Goal: Use online tool/utility

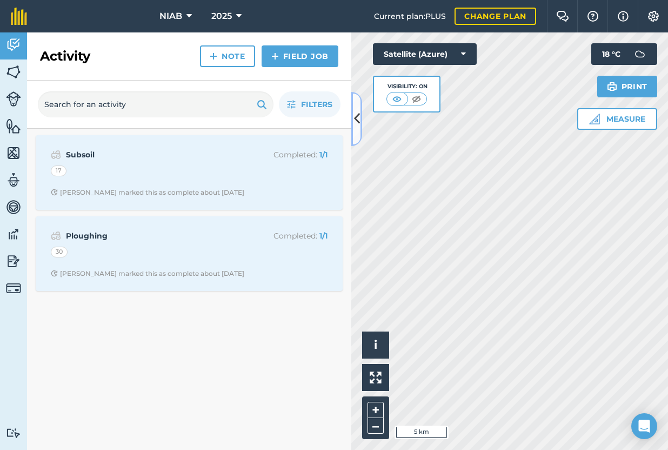
click at [357, 122] on icon at bounding box center [357, 118] width 6 height 19
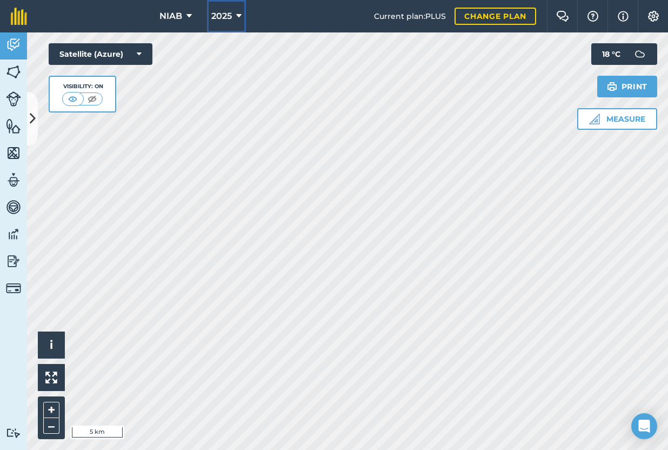
click at [239, 15] on icon at bounding box center [238, 16] width 5 height 13
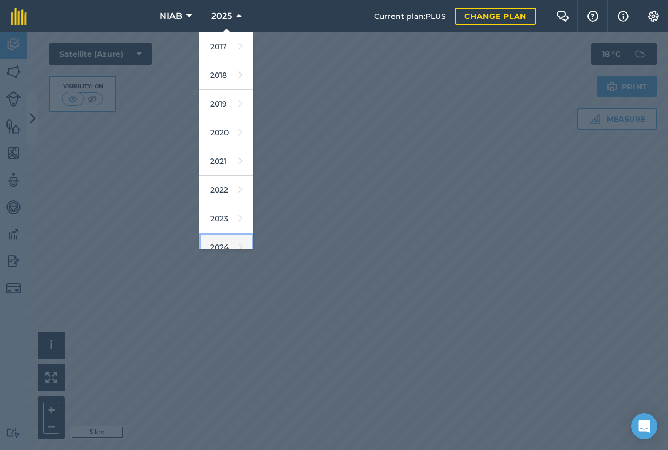
click at [228, 242] on link "2024" at bounding box center [227, 247] width 54 height 29
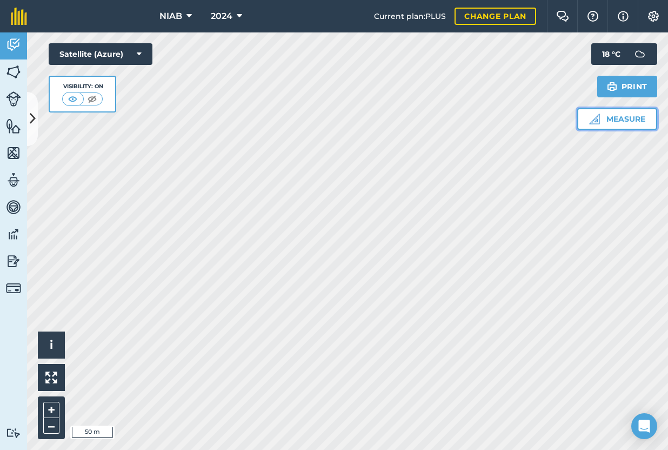
click at [629, 119] on button "Measure" at bounding box center [617, 119] width 80 height 22
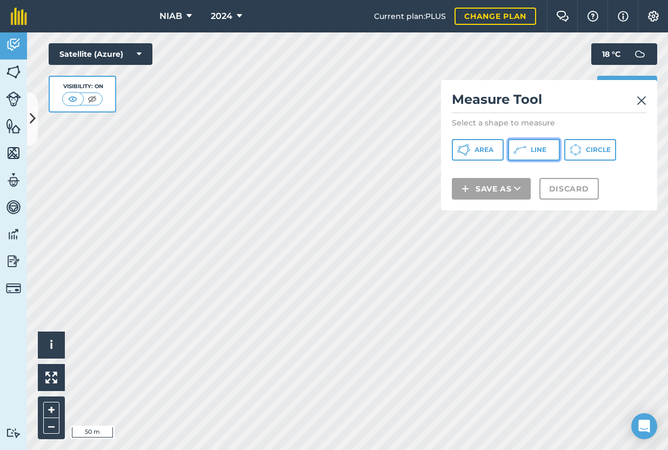
click at [511, 146] on button "Line" at bounding box center [534, 150] width 52 height 22
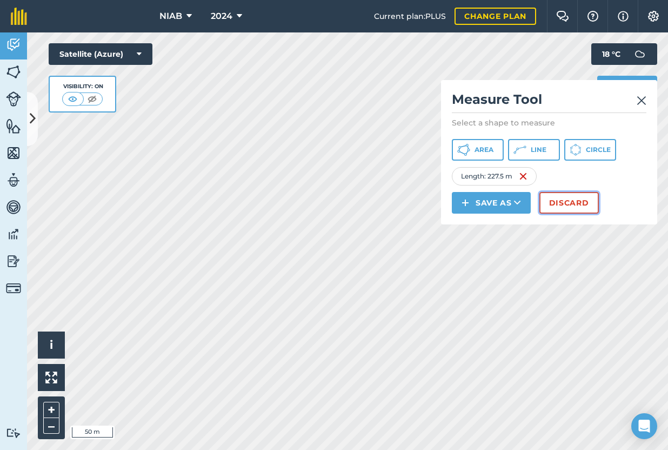
click at [584, 203] on button "Discard" at bounding box center [569, 203] width 59 height 22
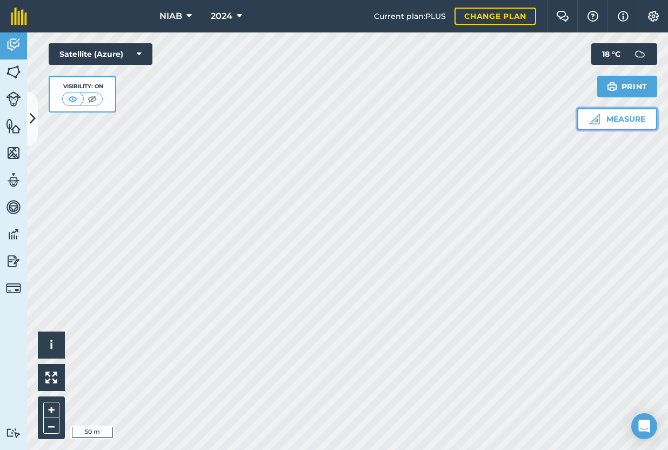
click at [610, 116] on button "Measure" at bounding box center [617, 119] width 80 height 22
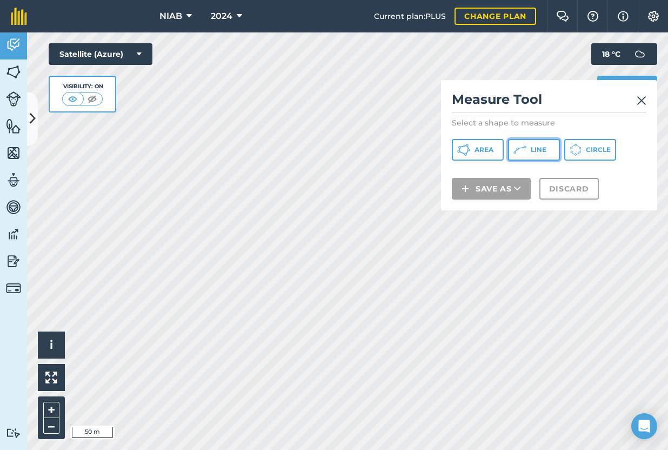
click at [546, 149] on span "Line" at bounding box center [539, 149] width 16 height 9
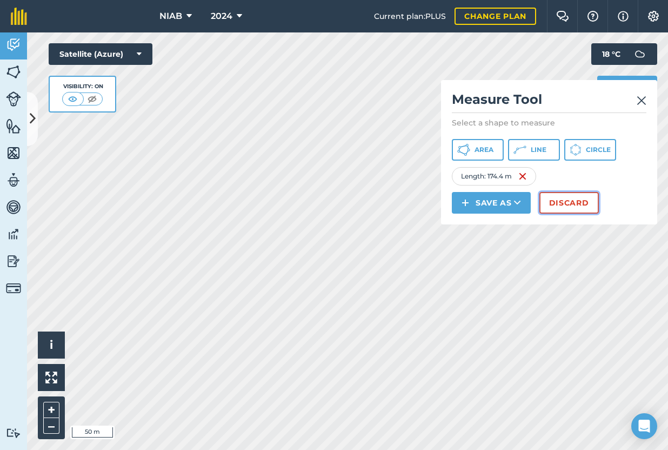
click at [569, 204] on button "Discard" at bounding box center [569, 203] width 59 height 22
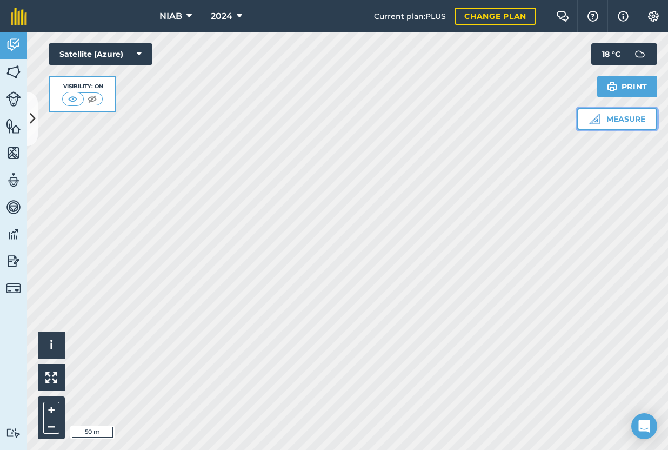
click at [602, 123] on button "Measure" at bounding box center [617, 119] width 80 height 22
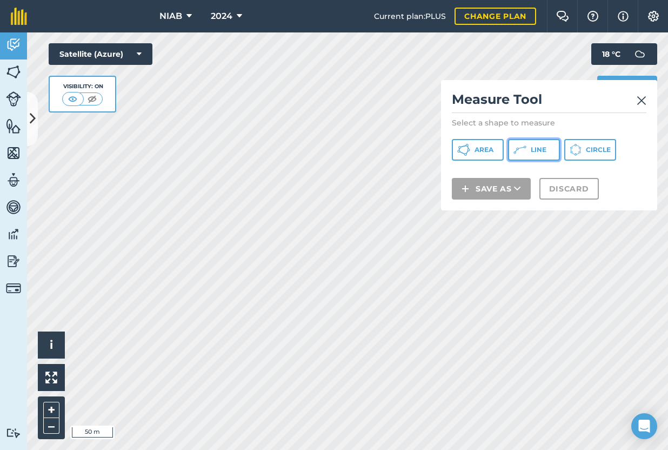
click at [542, 150] on span "Line" at bounding box center [539, 149] width 16 height 9
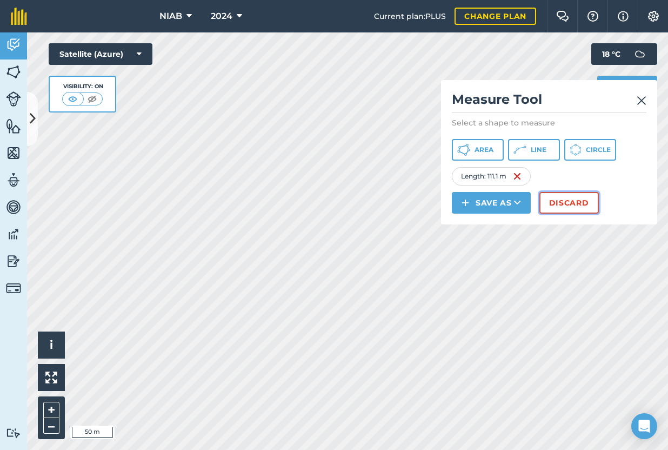
click at [585, 195] on button "Discard" at bounding box center [569, 203] width 59 height 22
